Goal: Transaction & Acquisition: Subscribe to service/newsletter

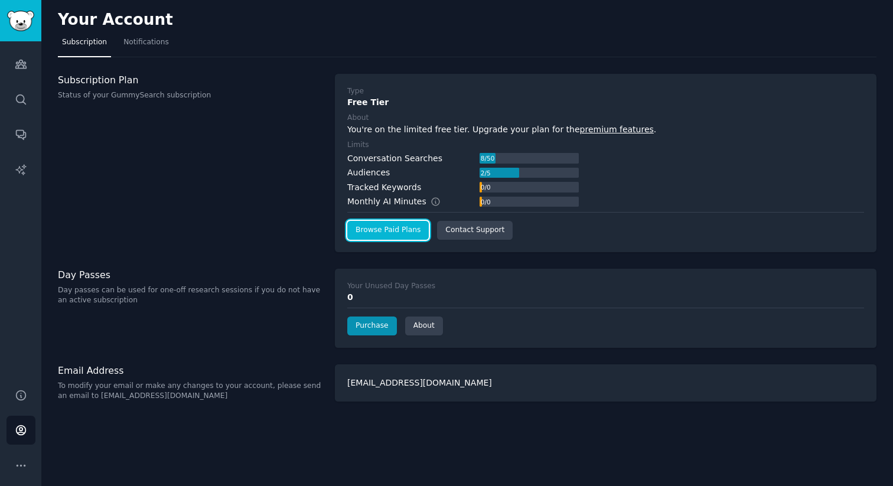
click at [400, 231] on link "Browse Paid Plans" at bounding box center [387, 230] width 81 height 19
click at [292, 44] on nav "Subscription Notifications" at bounding box center [467, 45] width 818 height 24
